Goal: Find specific page/section: Find specific page/section

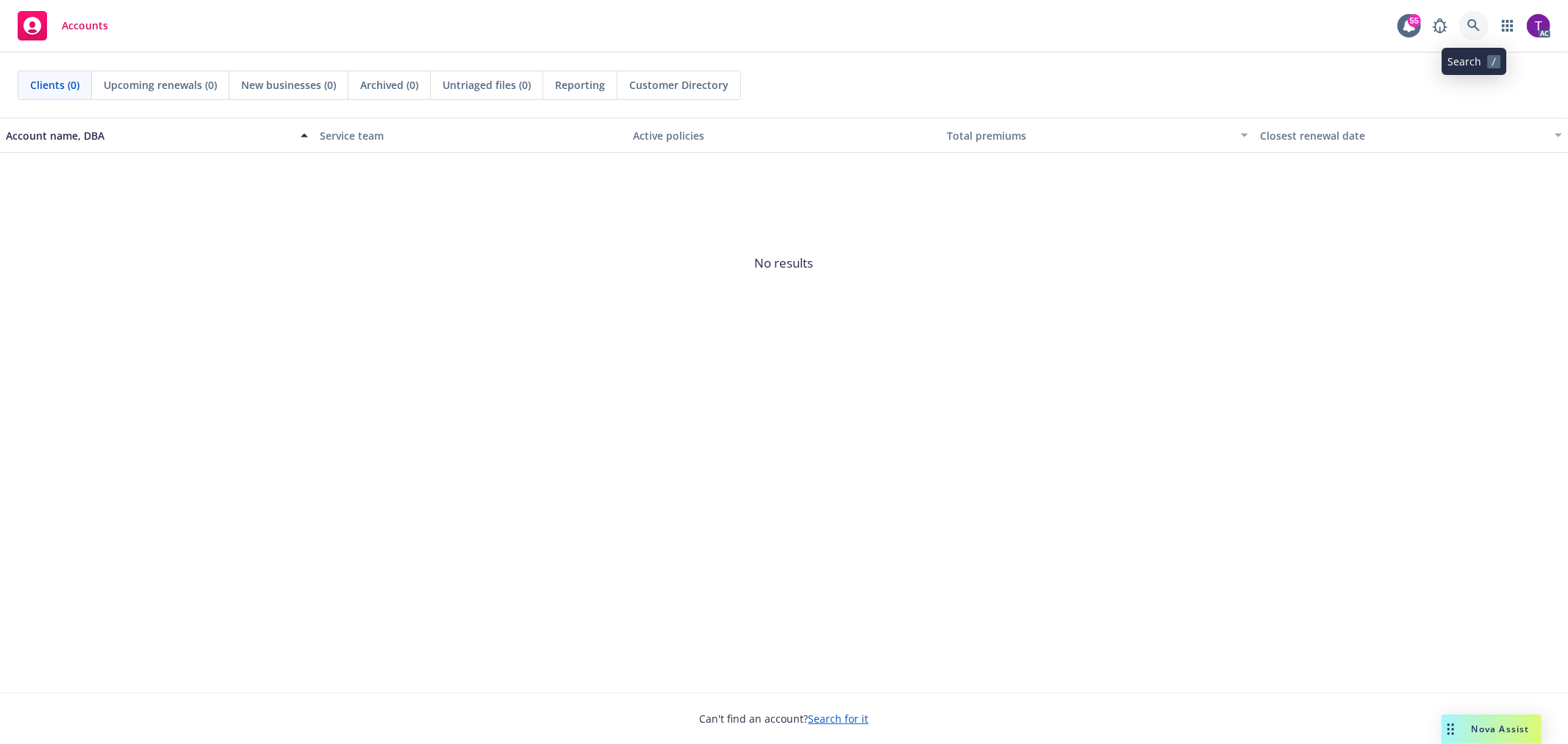
click at [1466, 17] on link at bounding box center [1474, 26] width 30 height 30
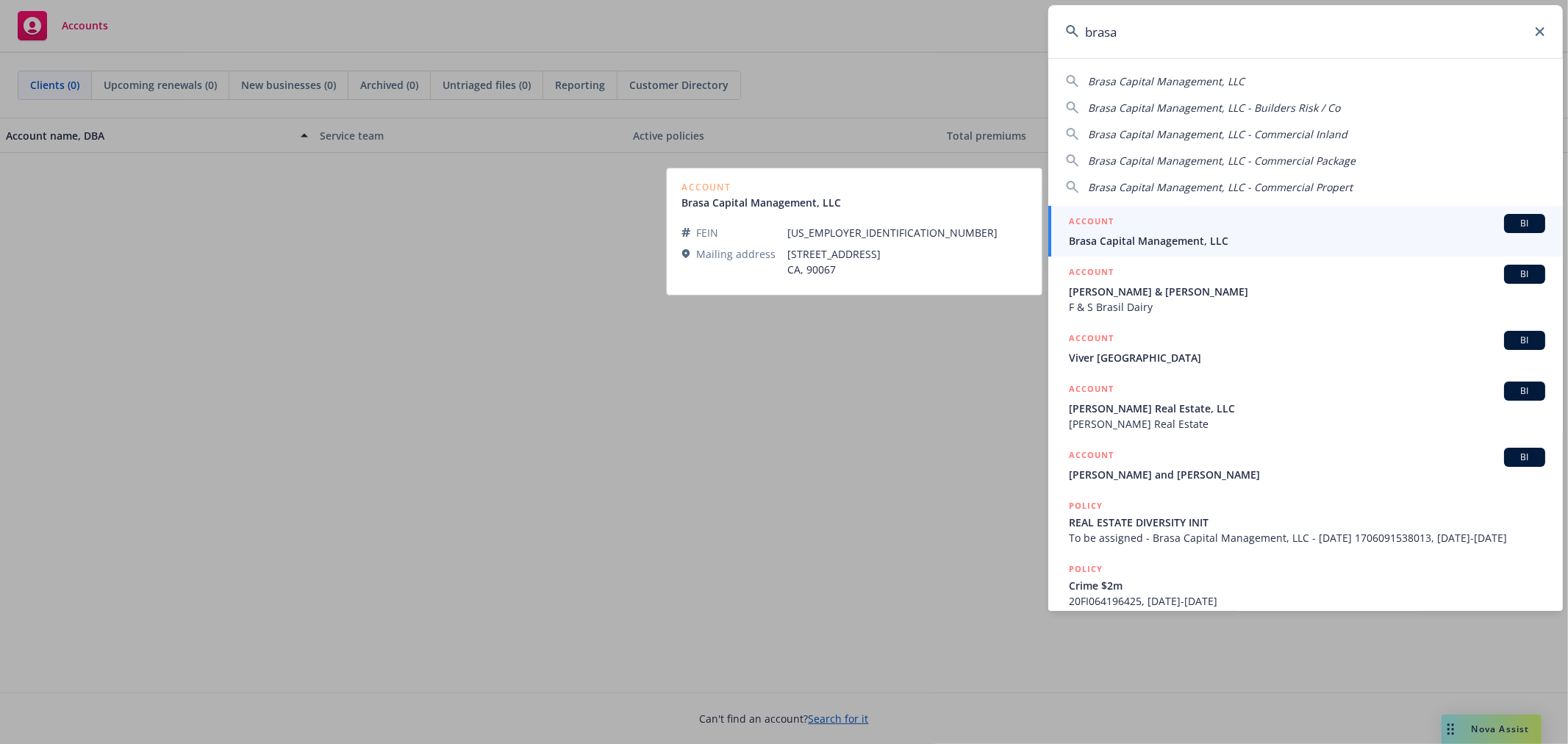
type input "brasa"
click at [1187, 236] on span "Brasa Capital Management, LLC" at bounding box center [1307, 241] width 477 height 16
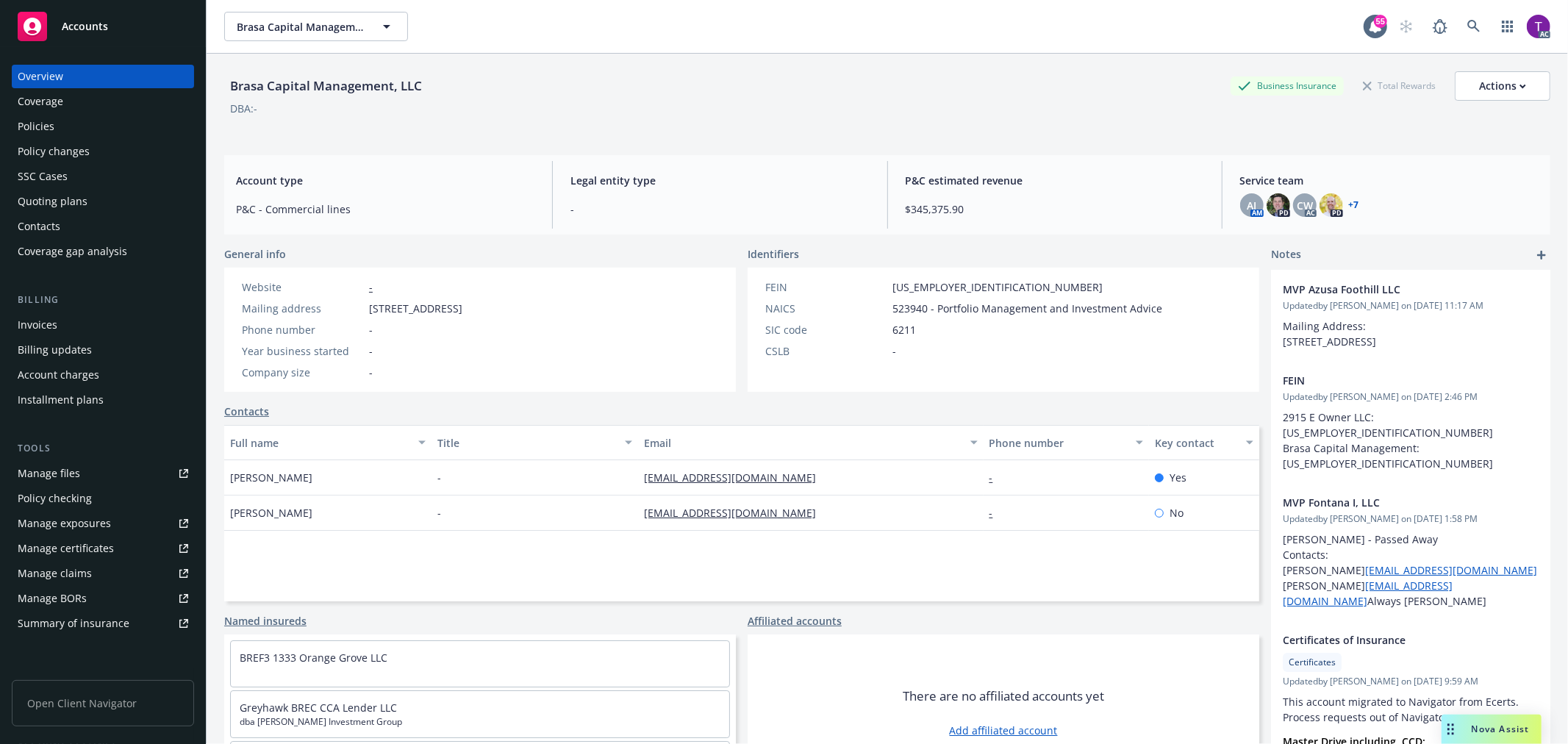
click at [47, 322] on div "Invoices" at bounding box center [37, 325] width 40 height 24
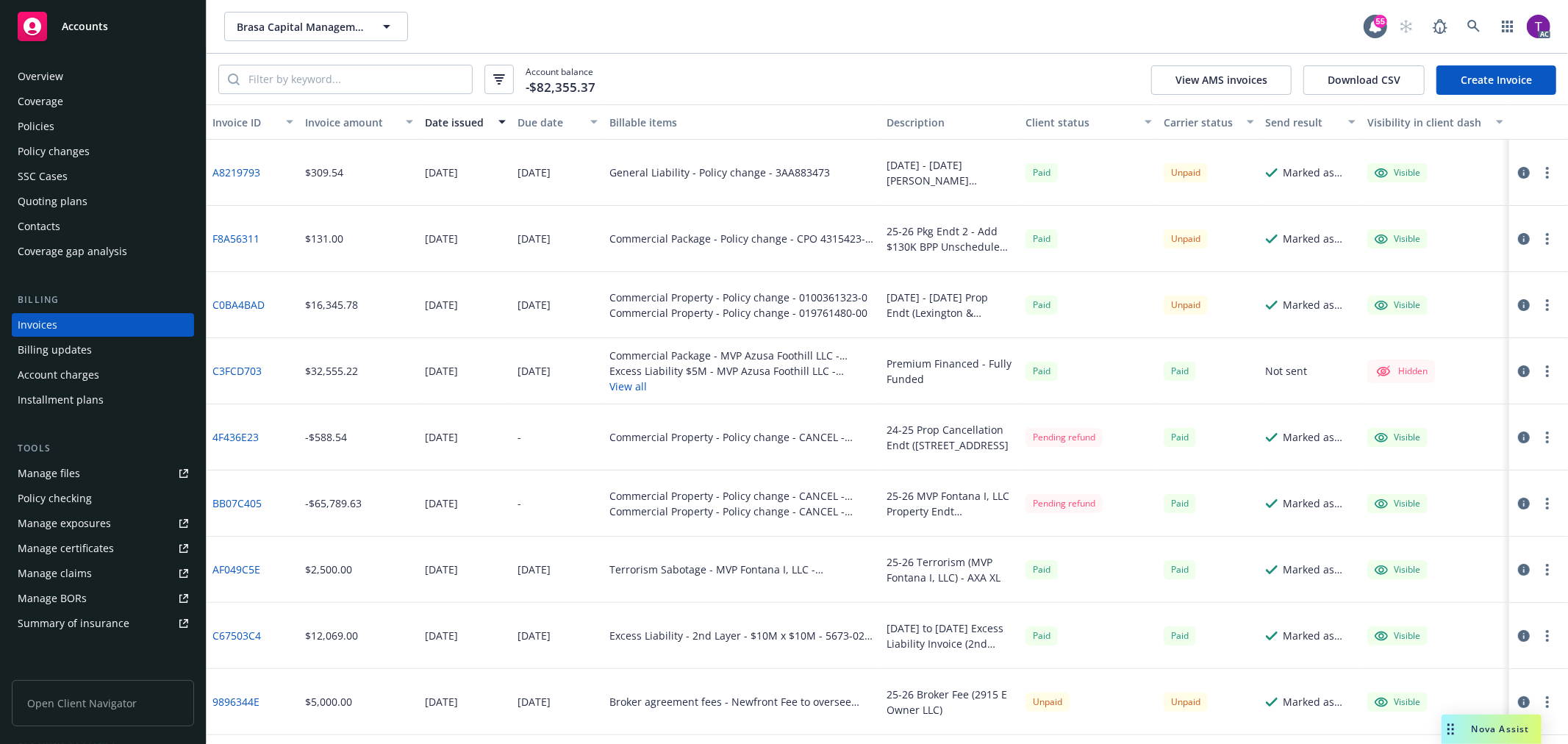
click at [259, 634] on link "C67503C4" at bounding box center [236, 635] width 49 height 16
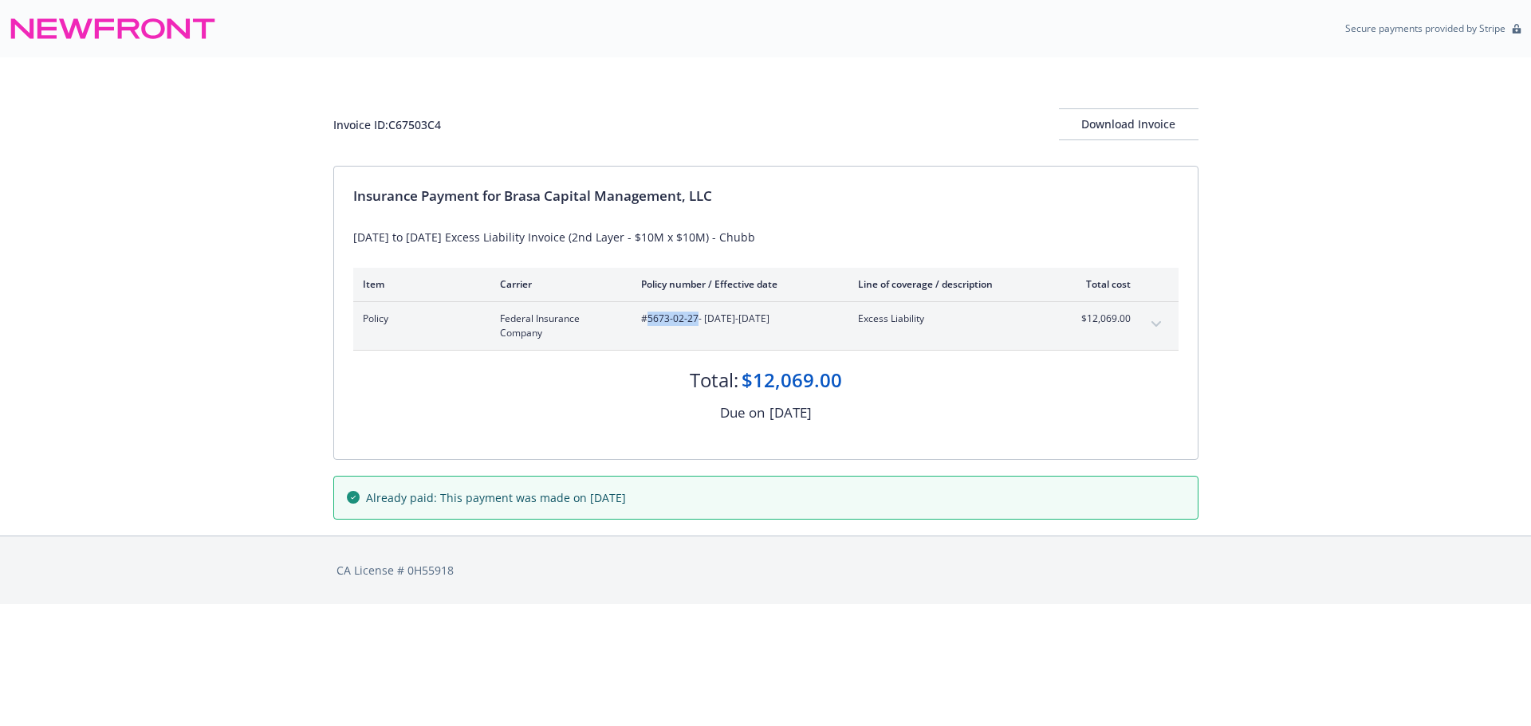
drag, startPoint x: 698, startPoint y: 324, endPoint x: 644, endPoint y: 324, distance: 53.4
click at [644, 324] on span "#5673-02-27 - 06/27/2025-05/01/2026" at bounding box center [736, 319] width 191 height 14
copy span "5673-02-27"
